Goal: Go to known website: Go to known website

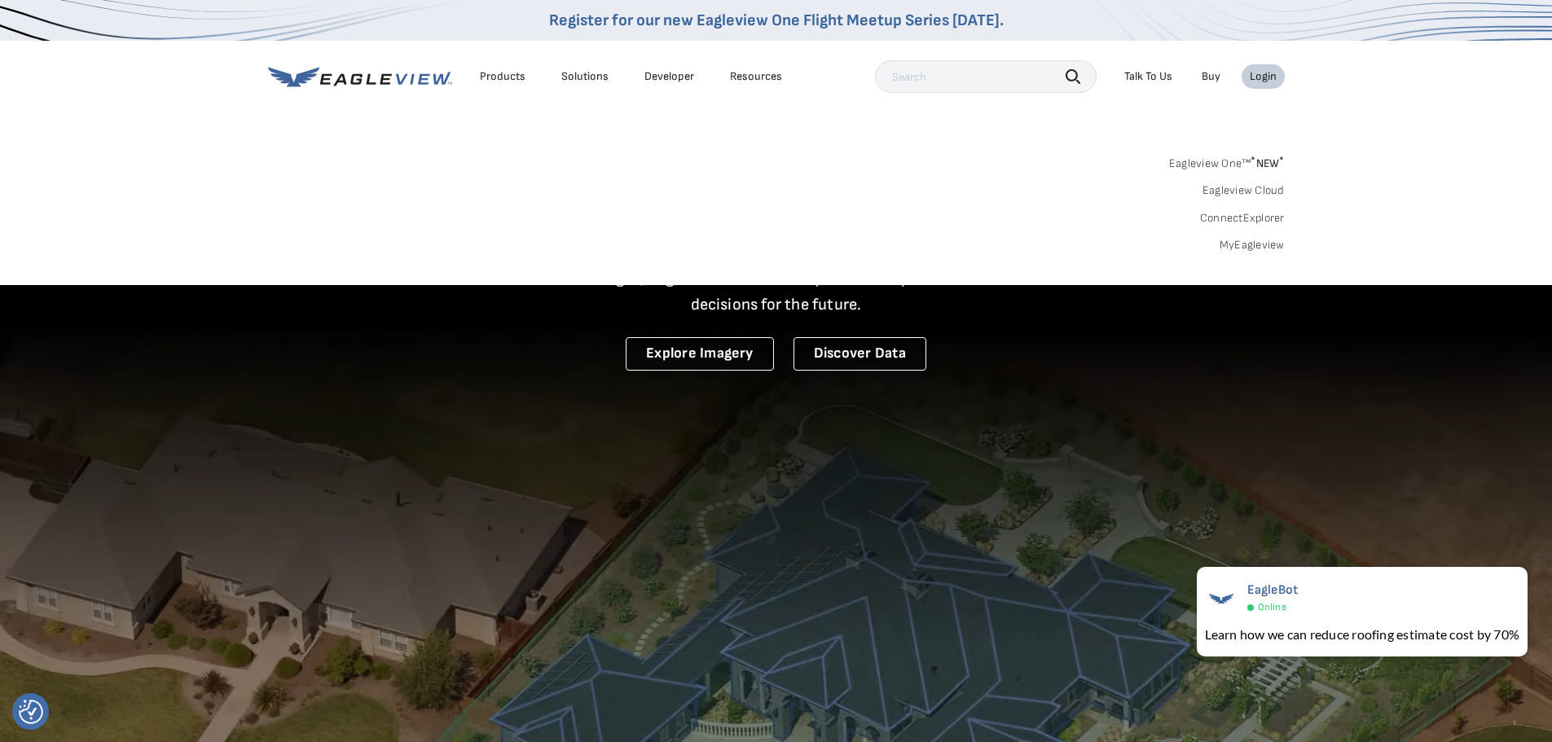
click at [1246, 243] on link "MyEagleview" at bounding box center [1251, 245] width 65 height 15
